Goal: Task Accomplishment & Management: Use online tool/utility

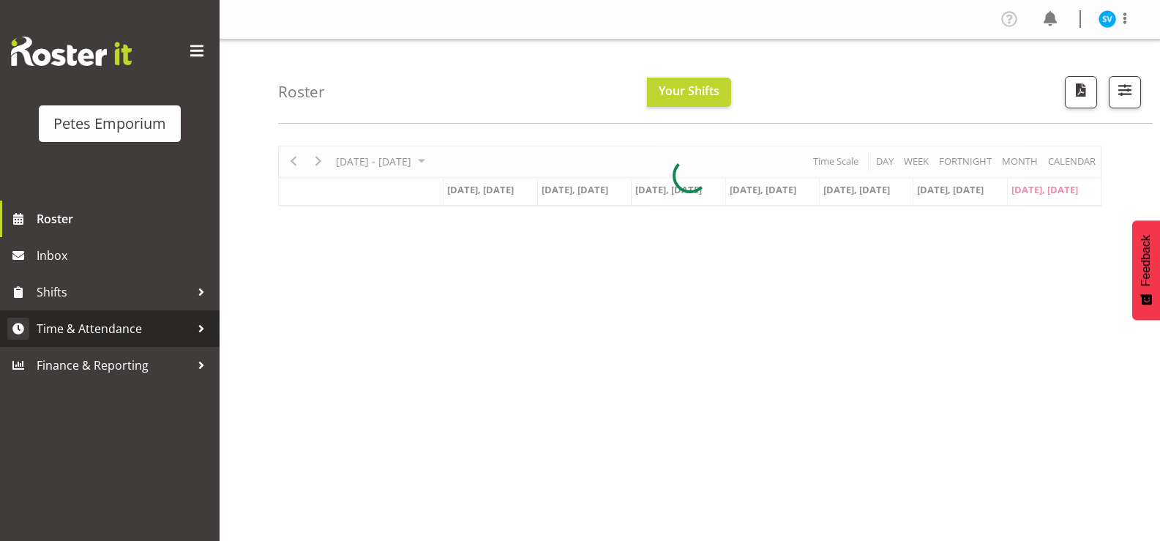
click at [168, 337] on span "Time & Attendance" at bounding box center [114, 329] width 154 height 22
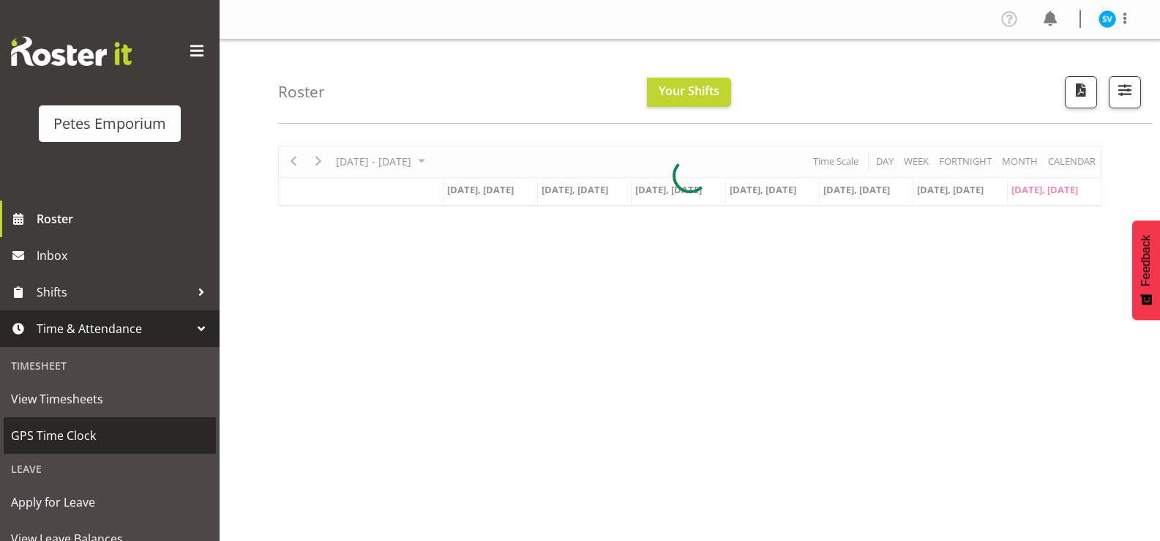
click at [130, 445] on span "GPS Time Clock" at bounding box center [110, 435] width 198 height 22
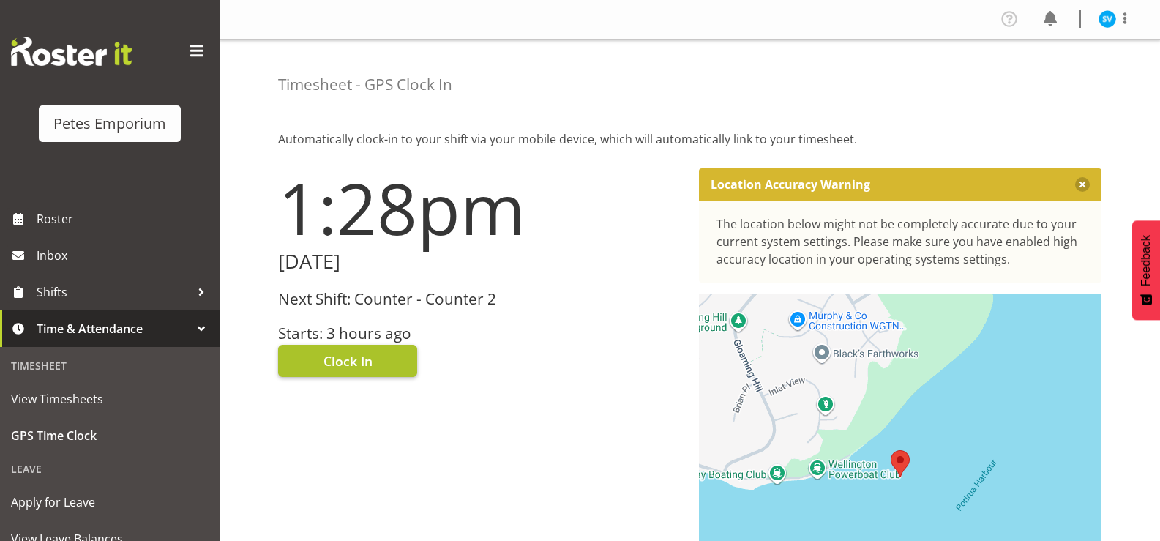
click at [376, 368] on button "Clock In" at bounding box center [347, 361] width 139 height 32
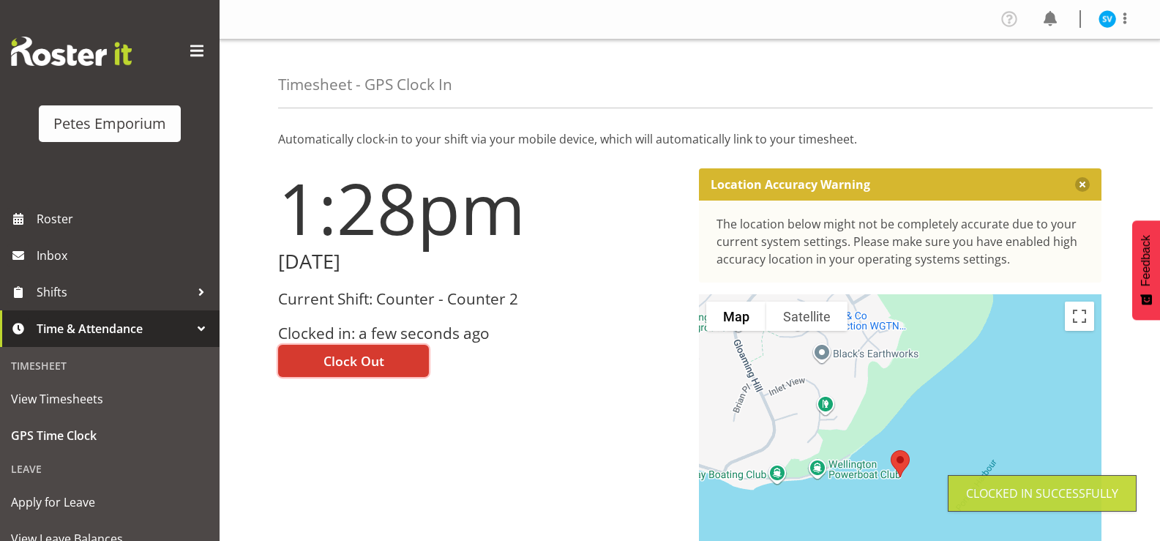
click at [1105, 19] on img at bounding box center [1107, 19] width 18 height 18
click at [1065, 73] on link "Log Out" at bounding box center [1063, 77] width 140 height 26
